Goal: Task Accomplishment & Management: Manage account settings

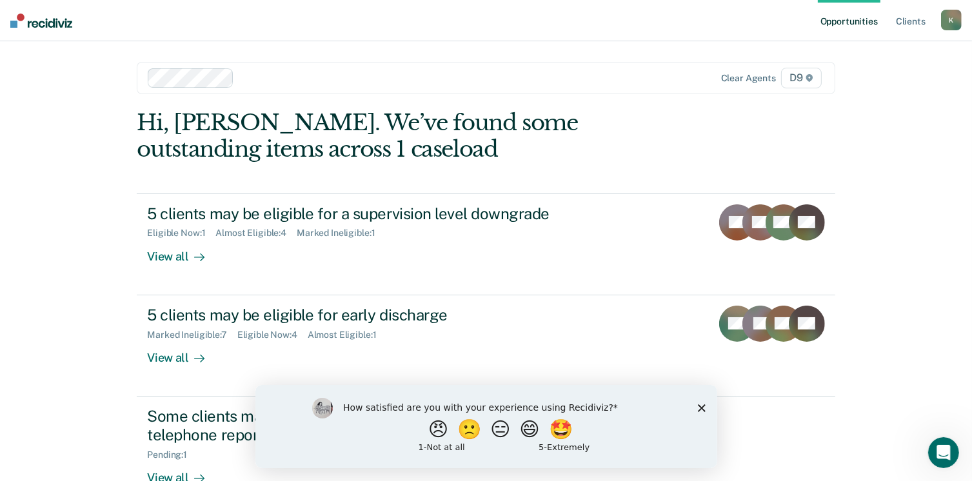
click at [702, 407] on icon "Close survey" at bounding box center [701, 408] width 8 height 8
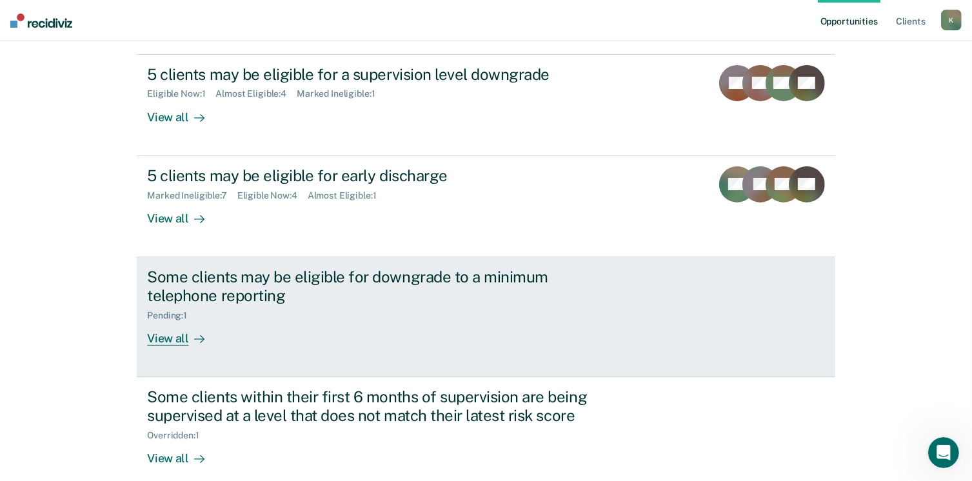
scroll to position [206, 0]
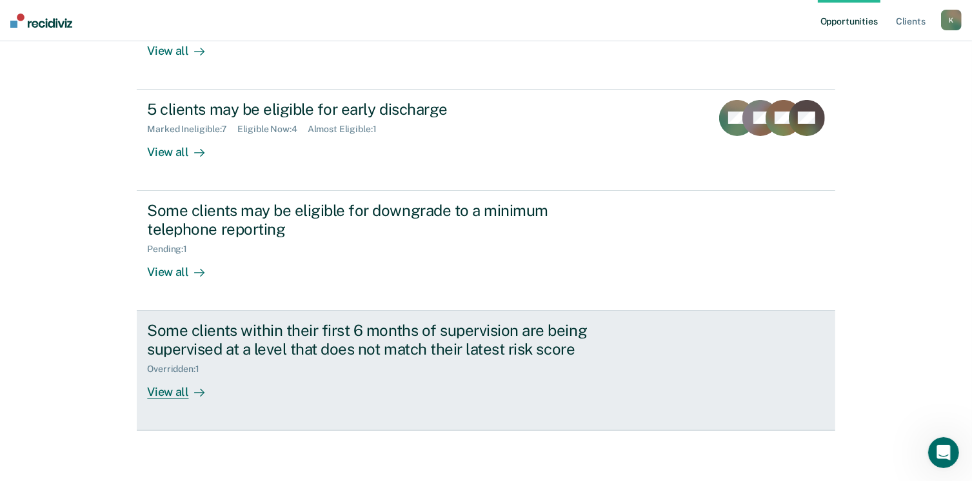
click at [175, 393] on div "View all" at bounding box center [183, 386] width 72 height 25
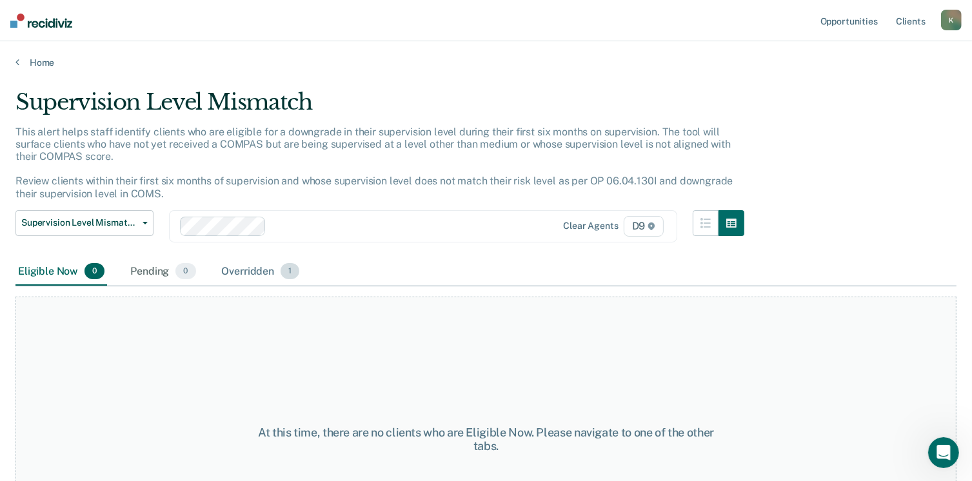
click at [258, 264] on div "Overridden 1" at bounding box center [260, 272] width 83 height 28
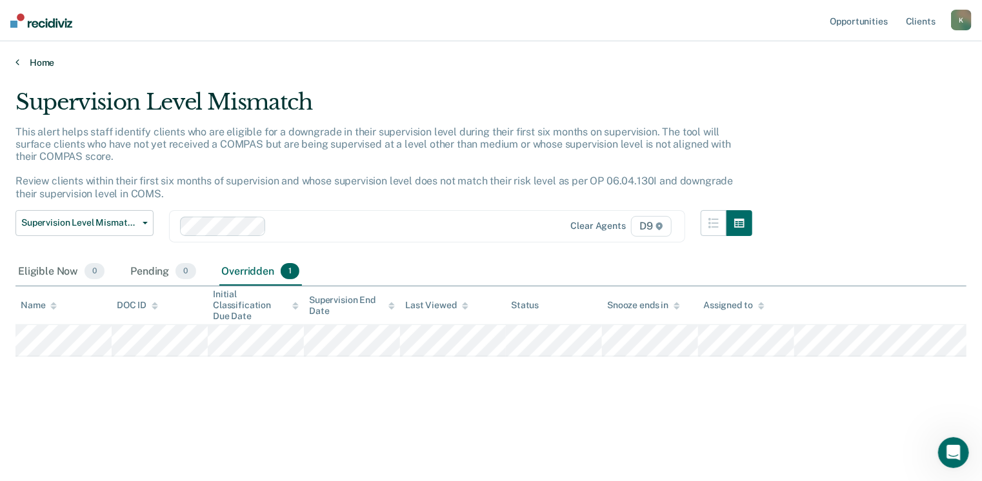
click at [35, 60] on link "Home" at bounding box center [490, 63] width 951 height 12
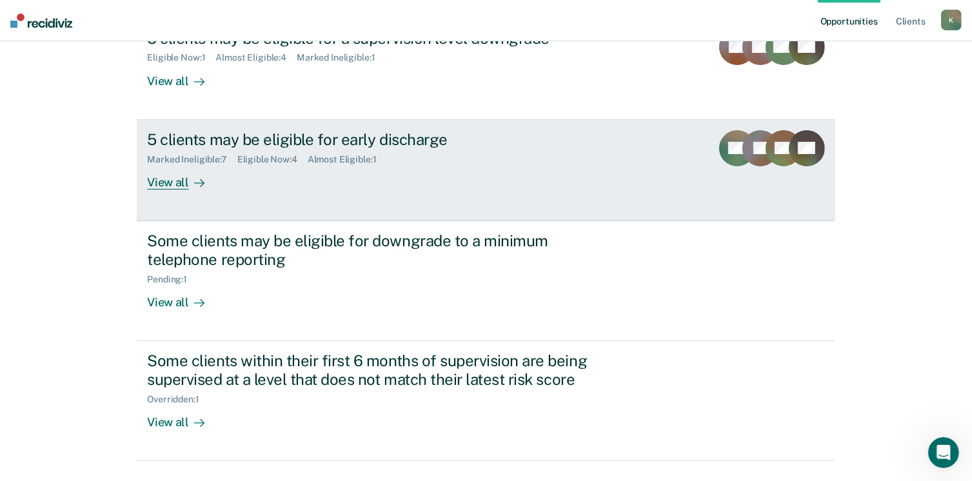
scroll to position [175, 0]
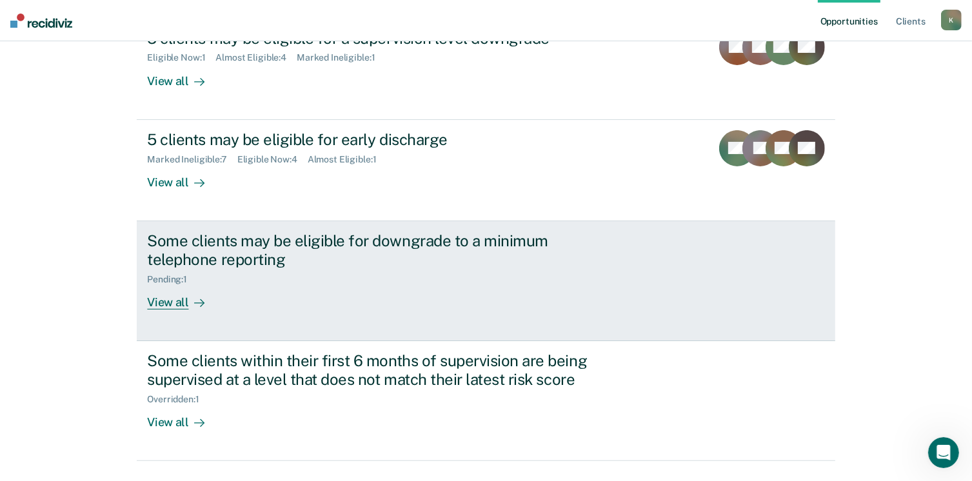
click at [174, 298] on div "View all" at bounding box center [183, 296] width 72 height 25
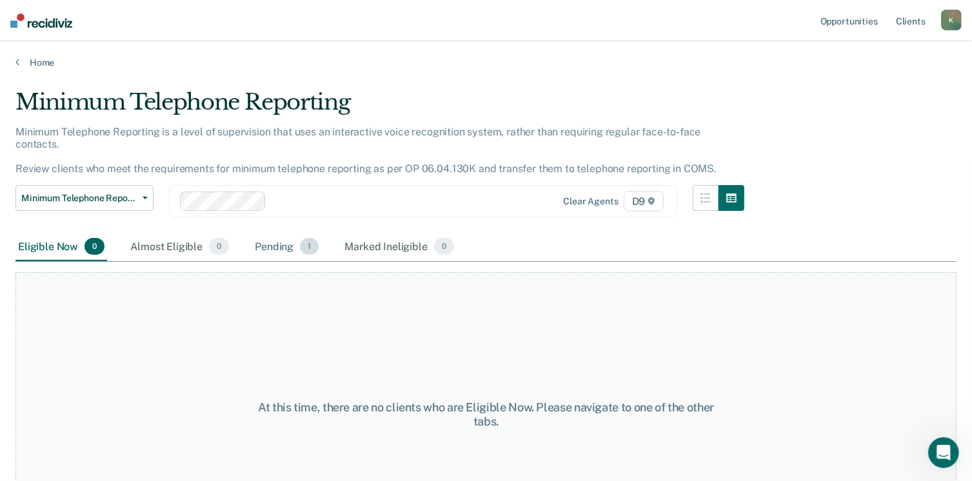
click at [285, 235] on div "Pending 1" at bounding box center [286, 247] width 69 height 28
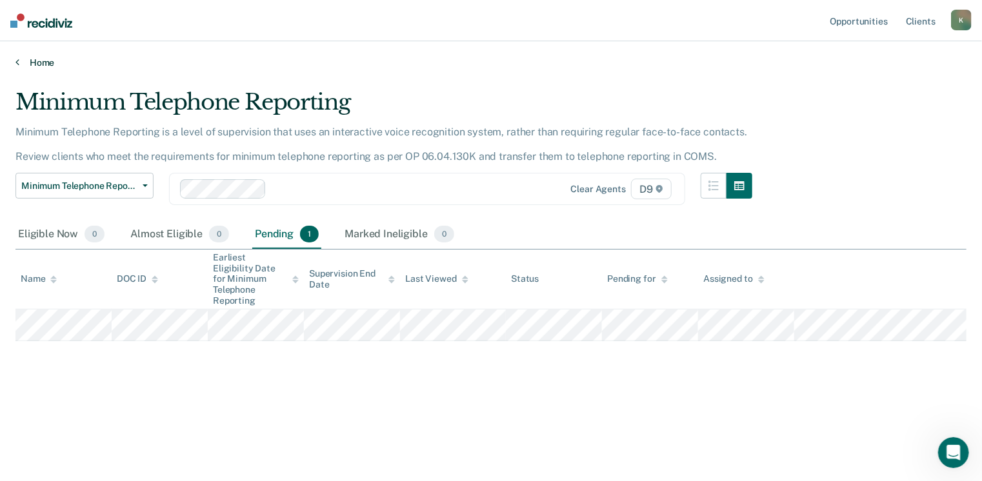
click at [36, 57] on link "Home" at bounding box center [490, 63] width 951 height 12
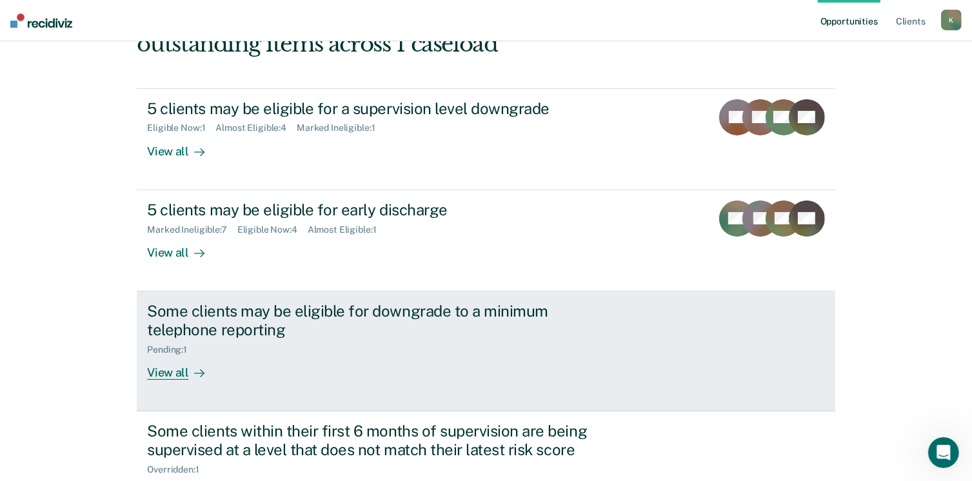
scroll to position [68, 0]
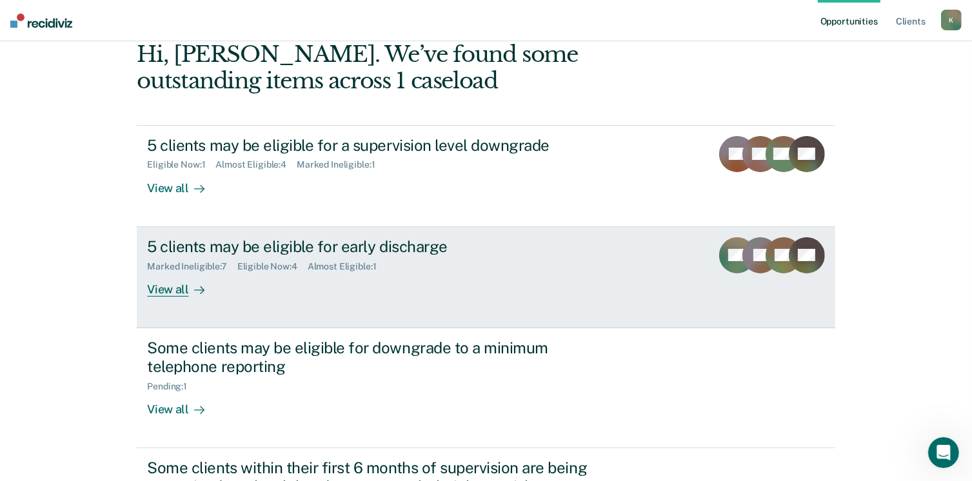
click at [161, 288] on div "View all" at bounding box center [183, 284] width 72 height 25
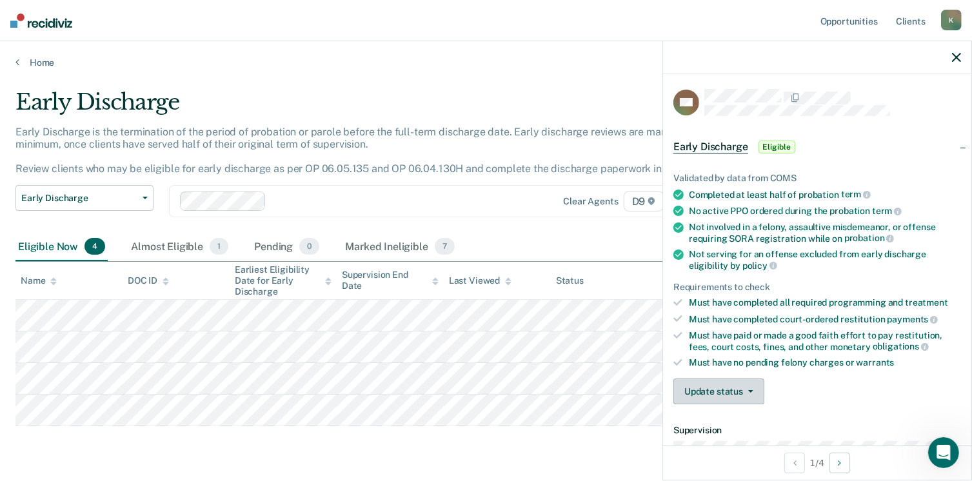
click at [750, 390] on button "Update status" at bounding box center [718, 392] width 91 height 26
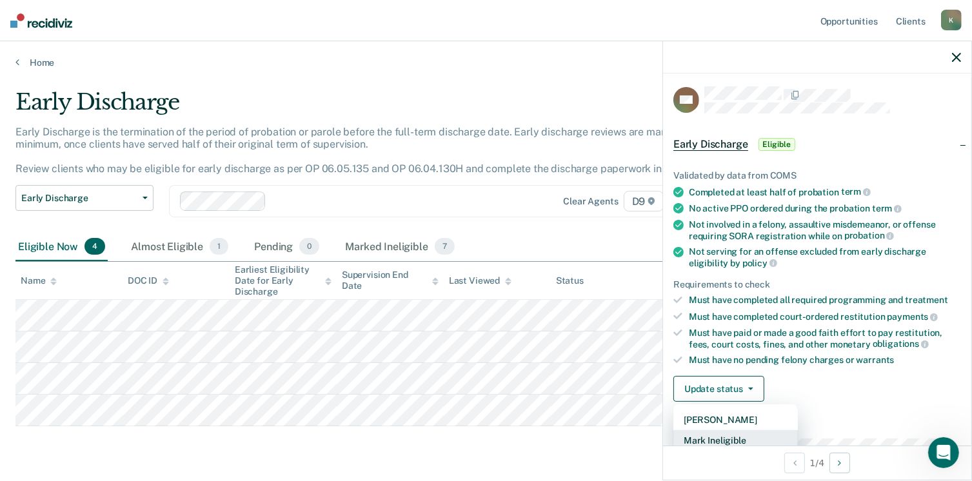
click at [729, 437] on button "Mark Ineligible" at bounding box center [735, 440] width 124 height 21
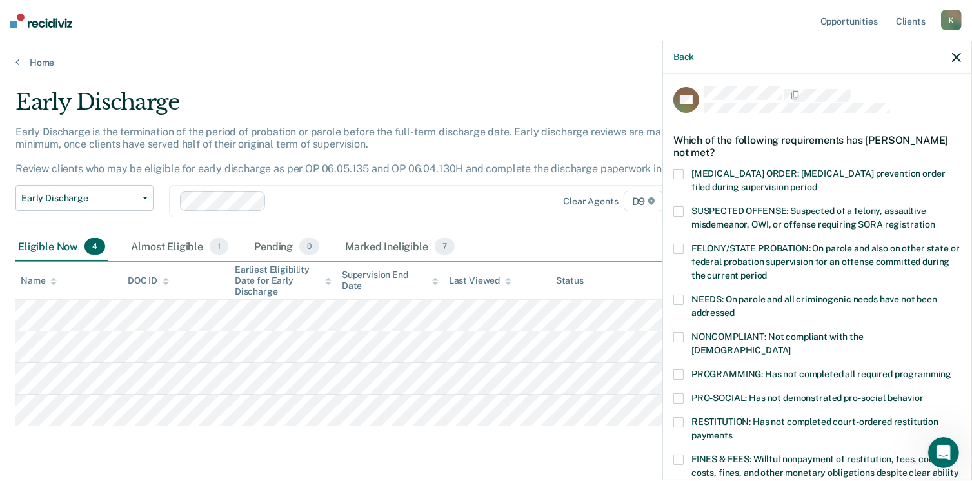
click at [680, 417] on span at bounding box center [678, 422] width 10 height 10
click at [733, 431] on input "RESTITUTION: Has not completed court-ordered restitution payments" at bounding box center [733, 431] width 0 height 0
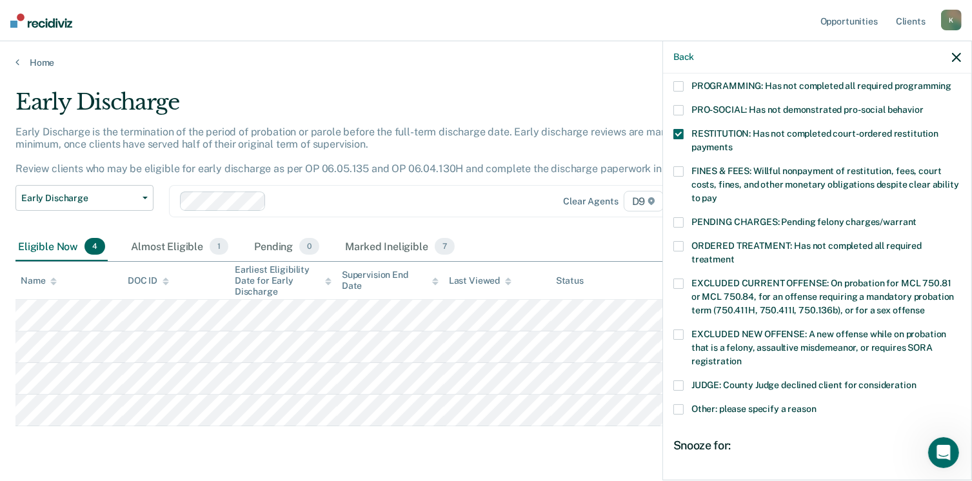
scroll to position [406, 0]
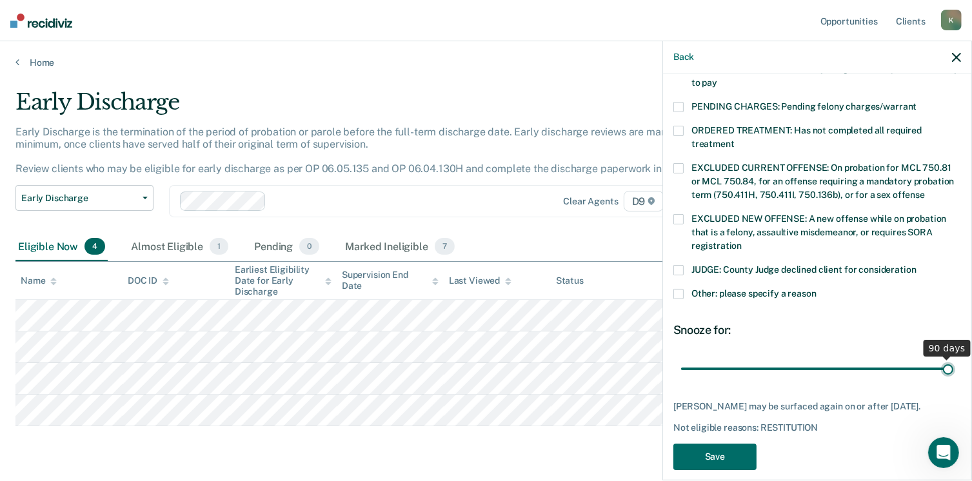
drag, startPoint x: 767, startPoint y: 353, endPoint x: 984, endPoint y: 347, distance: 217.4
type input "90"
click at [953, 358] on input "range" at bounding box center [817, 369] width 272 height 23
click at [715, 457] on button "Save" at bounding box center [714, 457] width 83 height 26
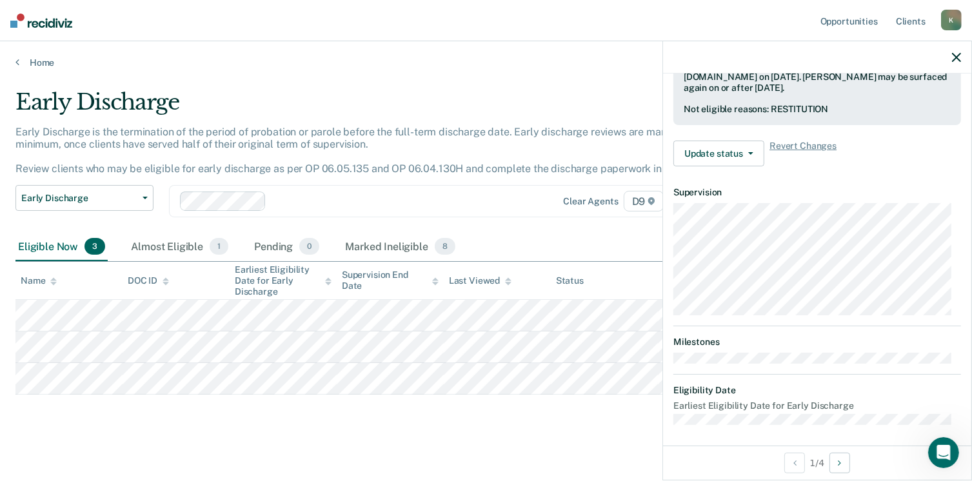
scroll to position [238, 0]
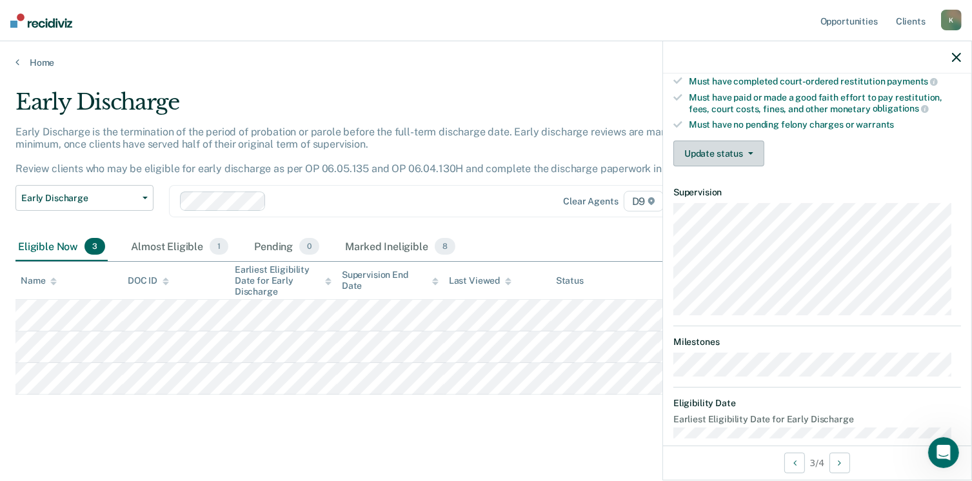
click at [735, 152] on button "Update status" at bounding box center [718, 154] width 91 height 26
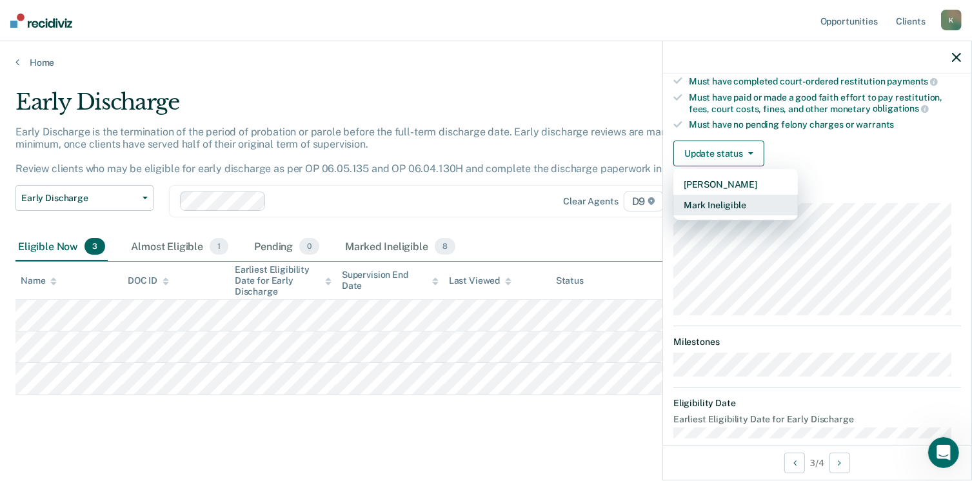
click at [735, 199] on button "Mark Ineligible" at bounding box center [735, 205] width 124 height 21
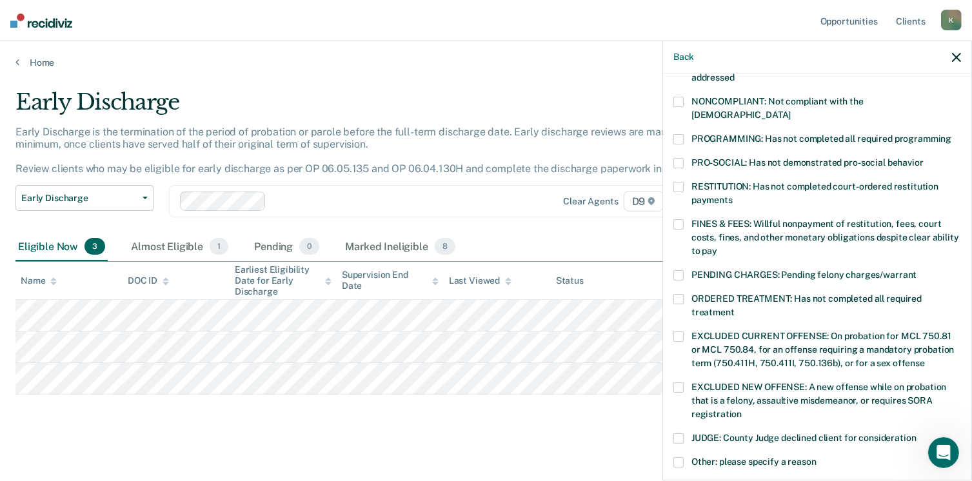
click at [676, 457] on span at bounding box center [678, 462] width 10 height 10
click at [817, 457] on input "Other: please specify a reason" at bounding box center [817, 457] width 0 height 0
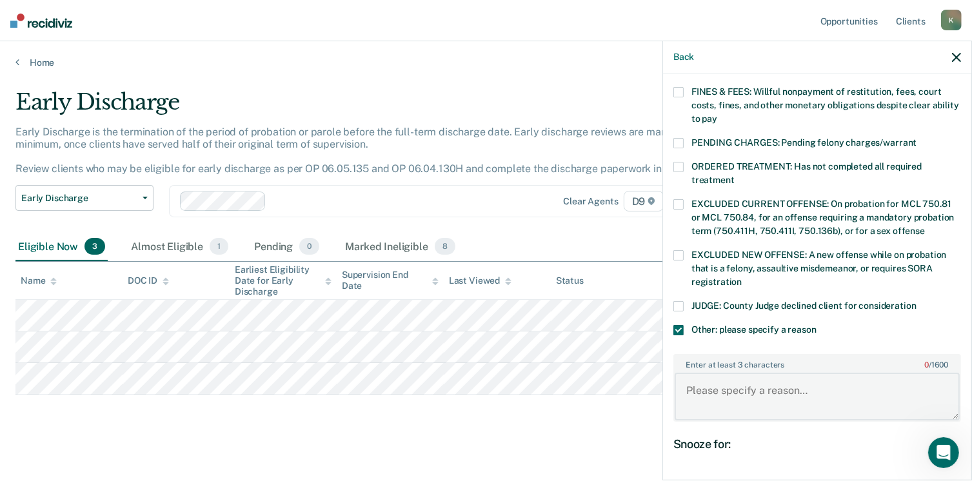
click at [706, 381] on textarea "Enter at least 3 characters 0 / 1600" at bounding box center [817, 397] width 285 height 48
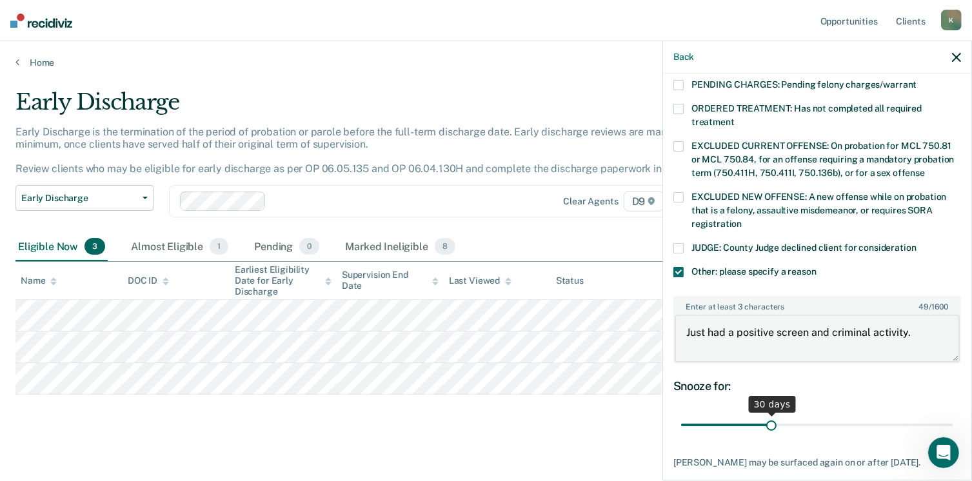
type textarea "Just had a positive screen and criminal activity."
drag, startPoint x: 770, startPoint y: 412, endPoint x: 951, endPoint y: 417, distance: 181.3
type input "90"
click at [951, 417] on input "range" at bounding box center [817, 425] width 272 height 23
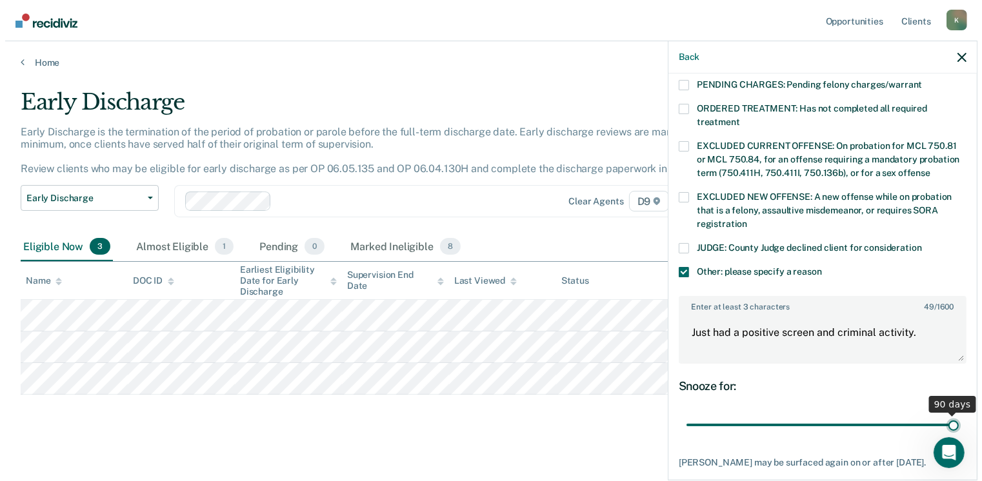
scroll to position [495, 0]
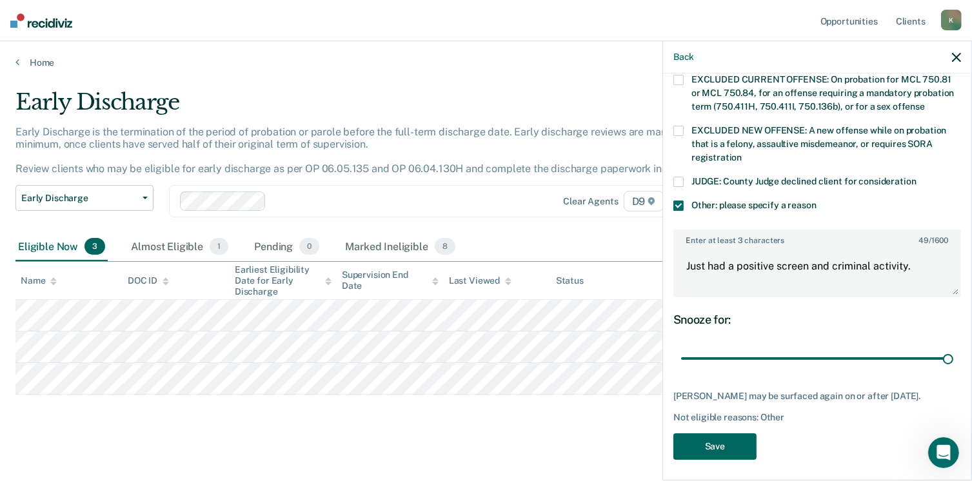
click at [707, 444] on button "Save" at bounding box center [714, 446] width 83 height 26
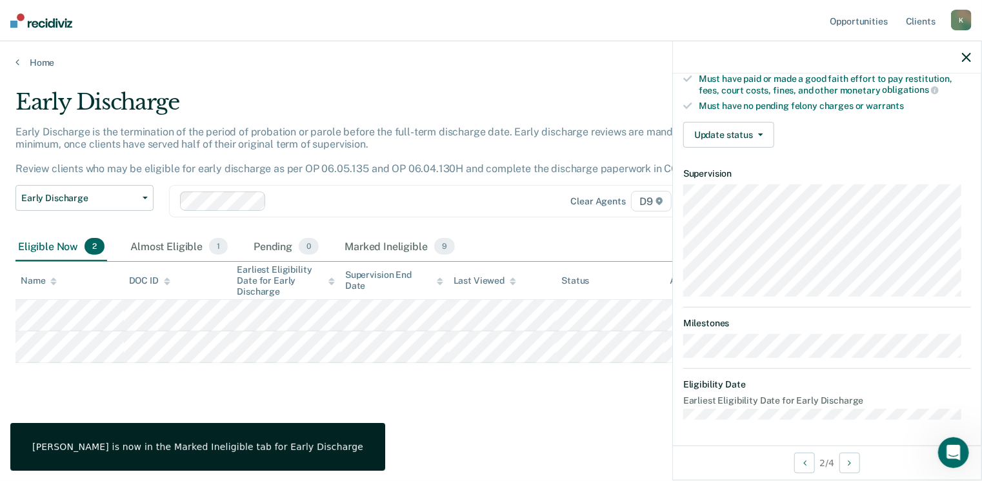
scroll to position [252, 0]
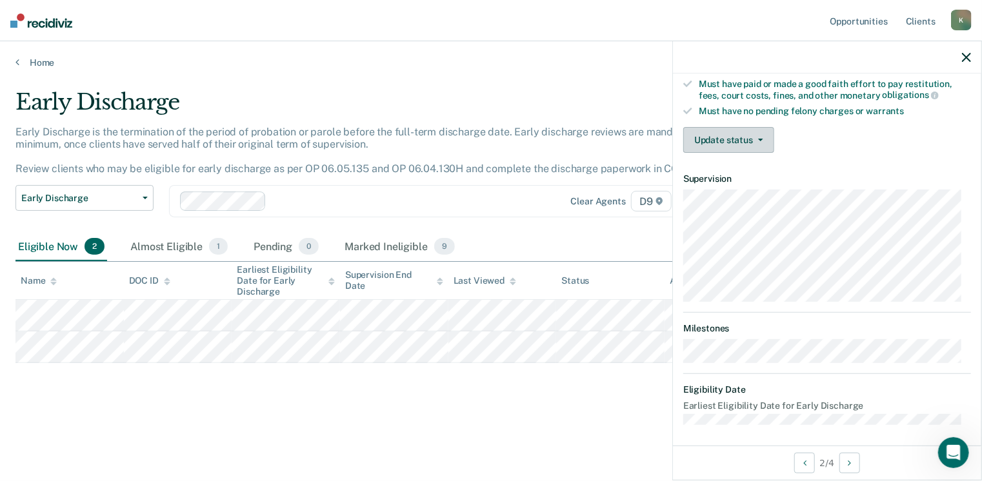
click at [742, 127] on button "Update status" at bounding box center [728, 140] width 91 height 26
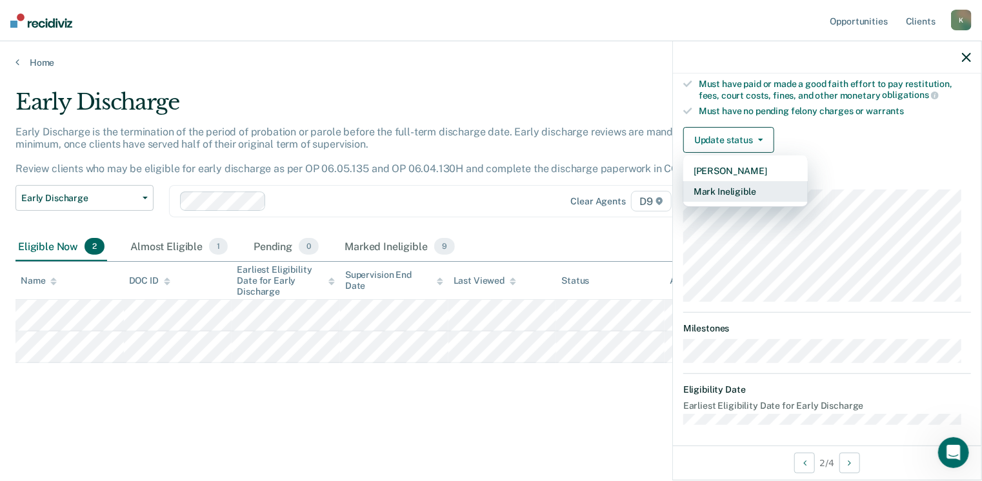
click at [735, 184] on button "Mark Ineligible" at bounding box center [745, 191] width 124 height 21
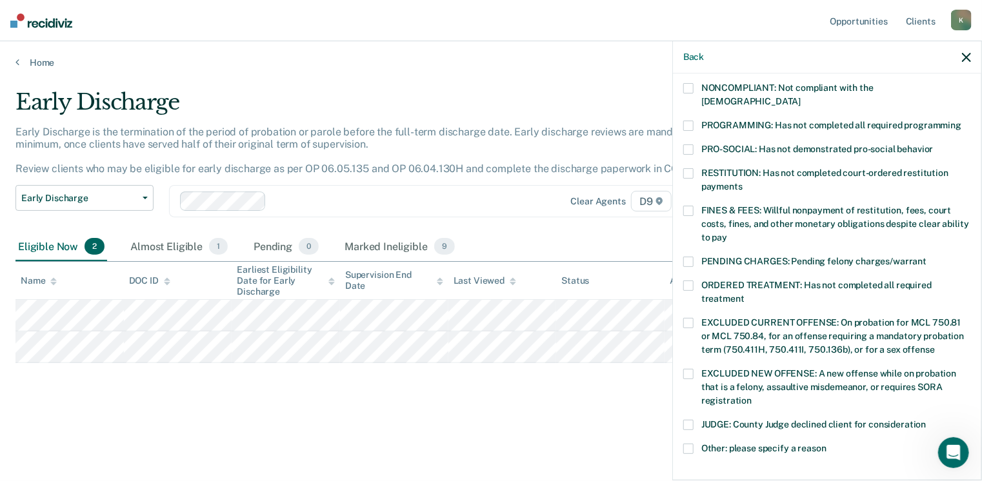
click at [684, 206] on span at bounding box center [688, 211] width 10 height 10
click at [727, 233] on input "FINES & FEES: Willful nonpayment of restitution, fees, court costs, fines, and …" at bounding box center [727, 233] width 0 height 0
click at [688, 121] on span at bounding box center [688, 126] width 10 height 10
click at [961, 121] on input "PROGRAMMING: Has not completed all required programming" at bounding box center [961, 121] width 0 height 0
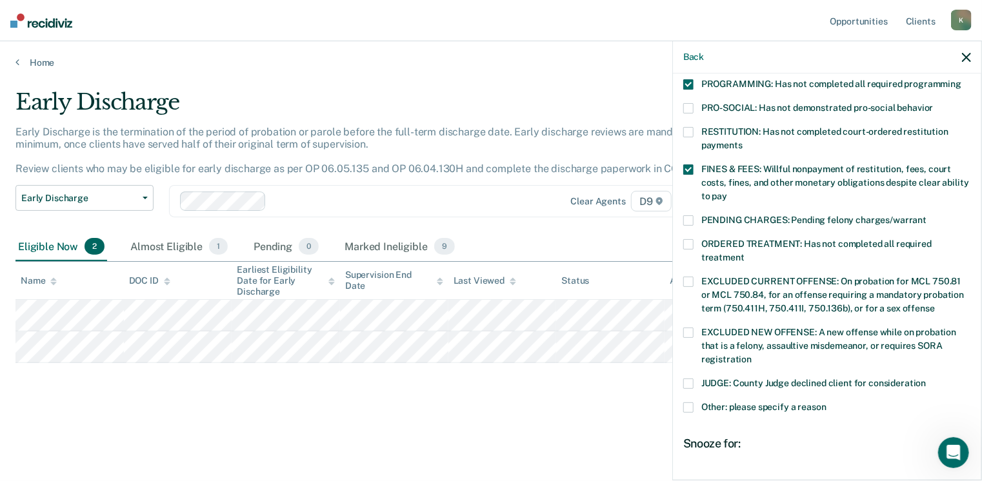
scroll to position [345, 0]
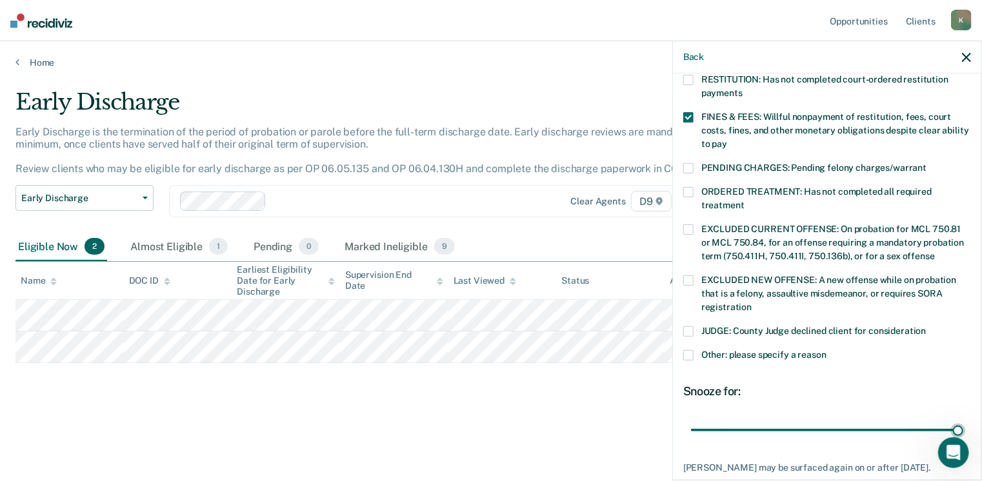
drag, startPoint x: 775, startPoint y: 416, endPoint x: 978, endPoint y: 409, distance: 203.3
type input "90"
click at [963, 419] on input "range" at bounding box center [827, 430] width 272 height 23
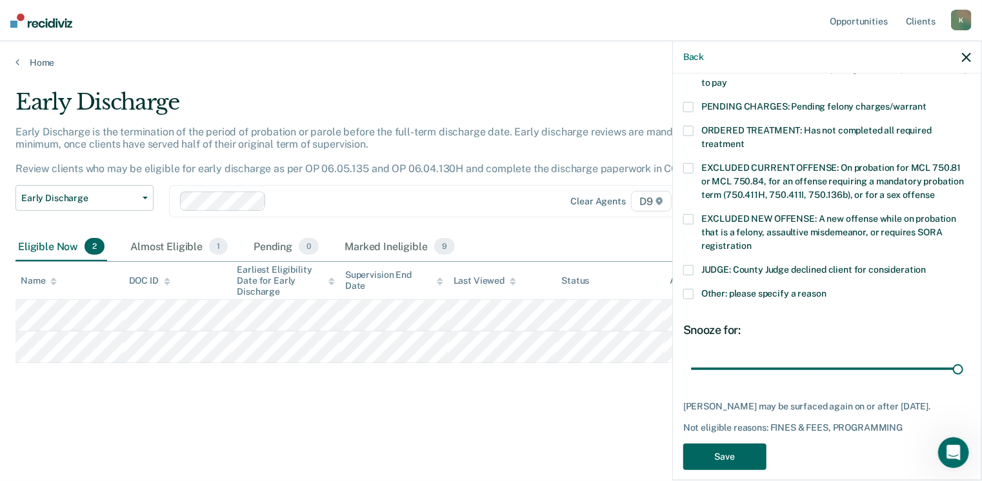
click at [706, 446] on button "Save" at bounding box center [724, 457] width 83 height 26
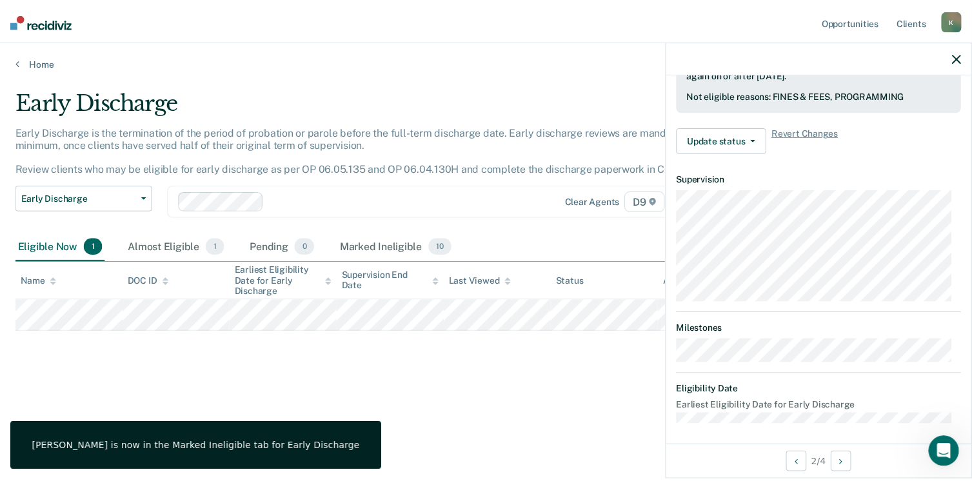
scroll to position [252, 0]
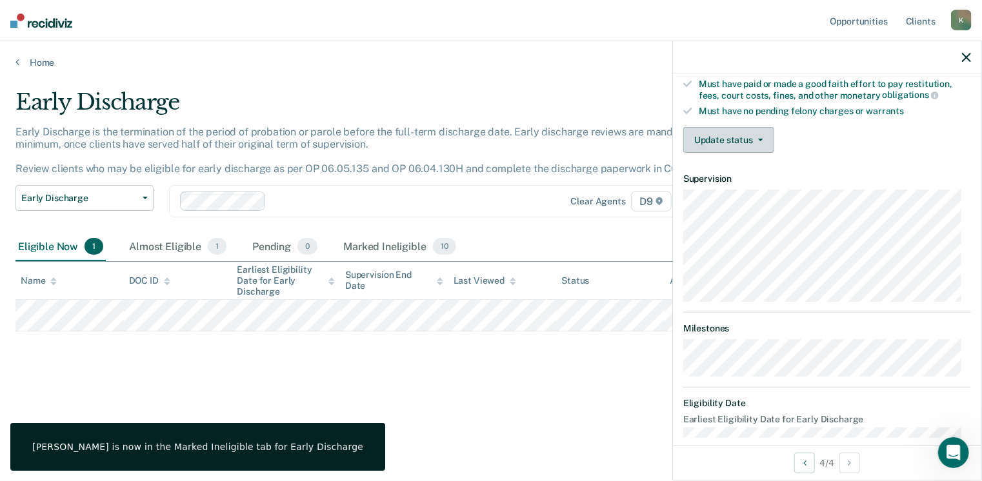
click at [730, 135] on button "Update status" at bounding box center [728, 140] width 91 height 26
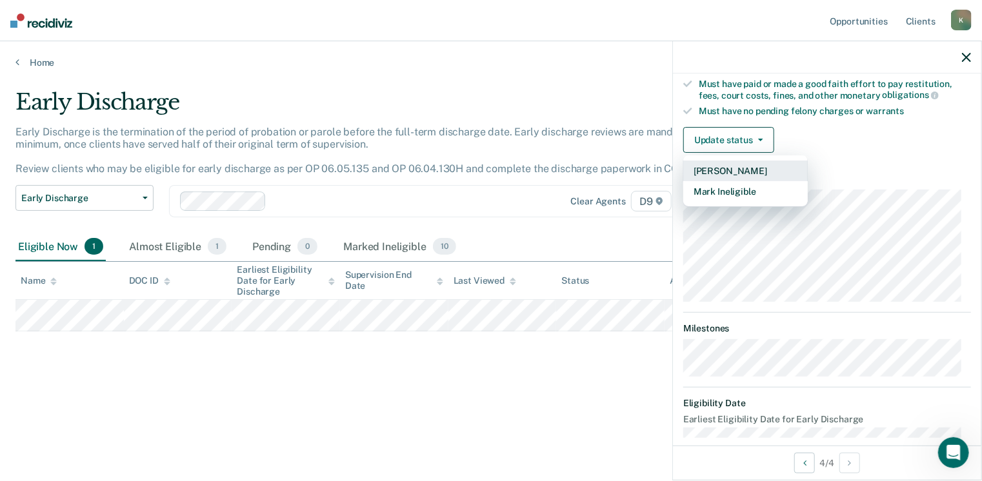
click at [723, 170] on button "[PERSON_NAME]" at bounding box center [745, 171] width 124 height 21
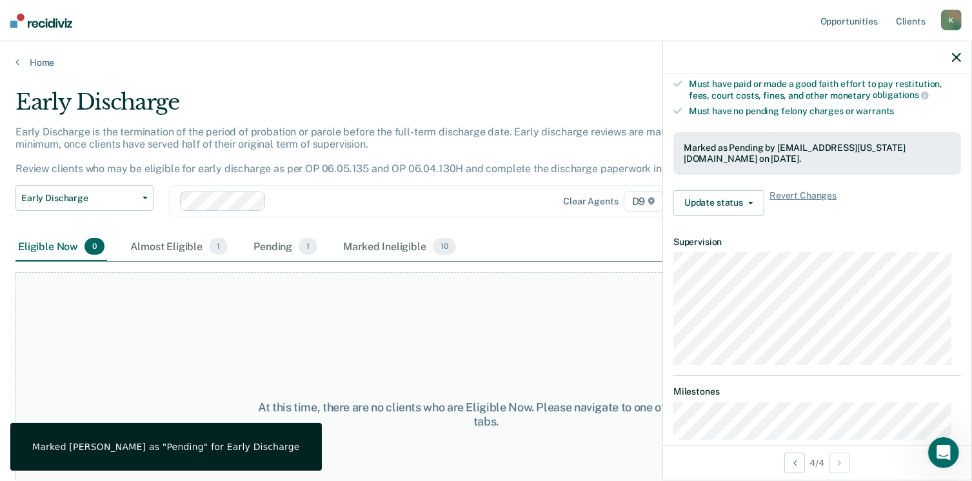
click at [958, 59] on icon "button" at bounding box center [956, 57] width 9 height 9
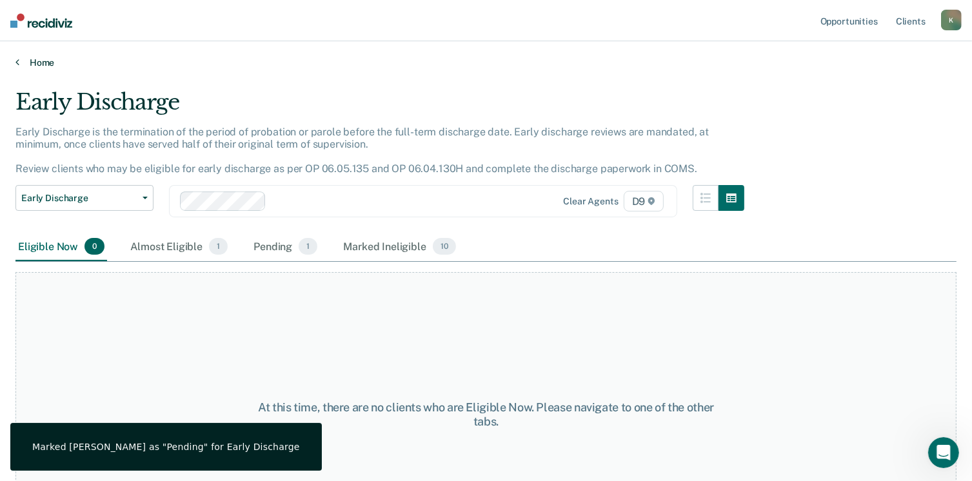
click at [43, 59] on link "Home" at bounding box center [485, 63] width 941 height 12
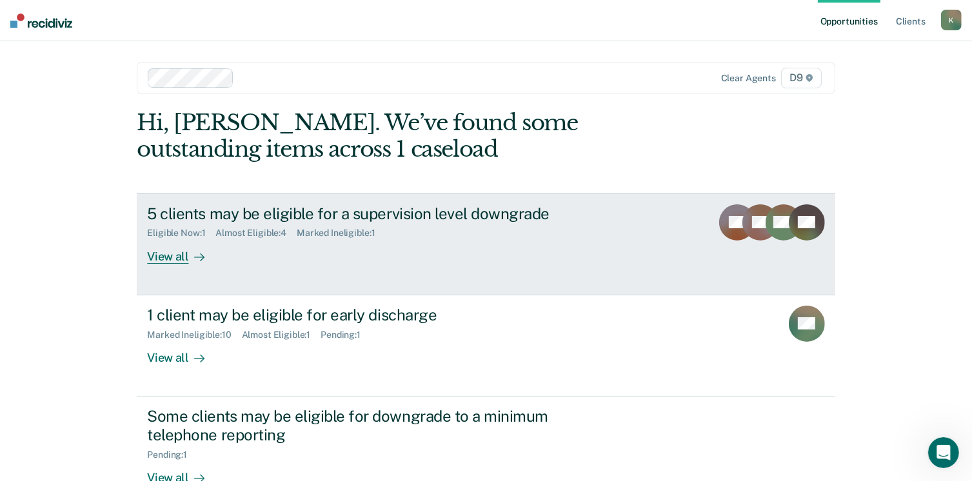
click at [171, 253] on div "View all" at bounding box center [183, 251] width 72 height 25
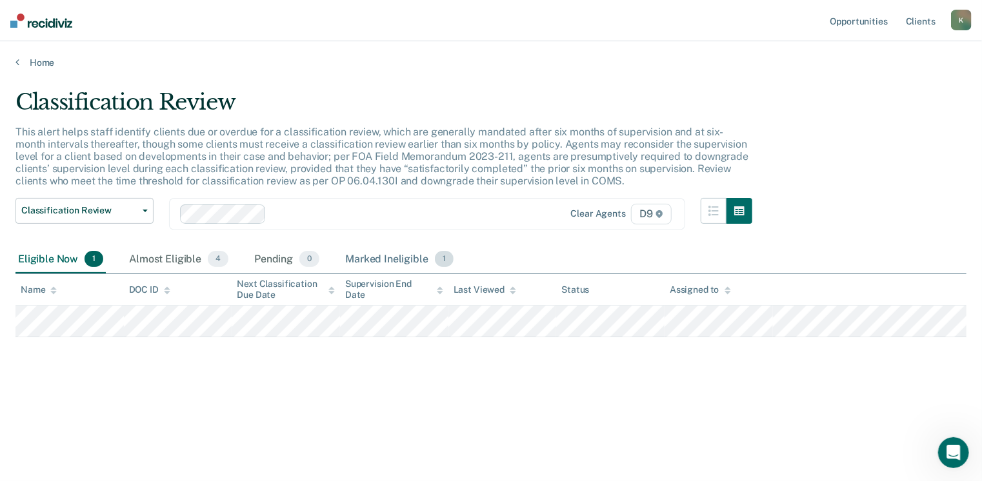
click at [382, 253] on div "Marked Ineligible 1" at bounding box center [399, 260] width 114 height 28
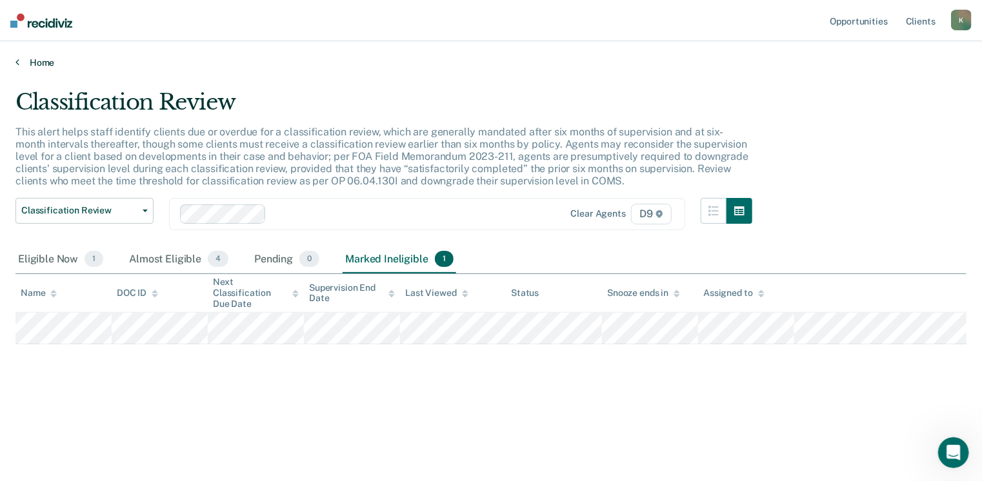
click at [34, 63] on link "Home" at bounding box center [490, 63] width 951 height 12
